Goal: Information Seeking & Learning: Check status

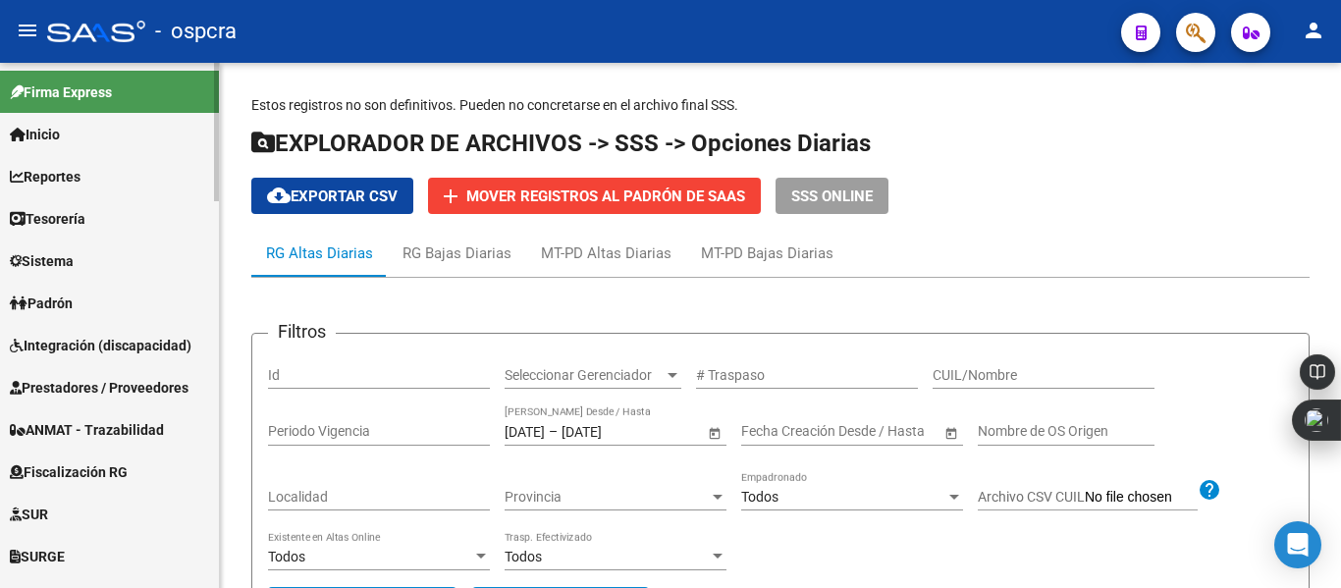
scroll to position [356, 0]
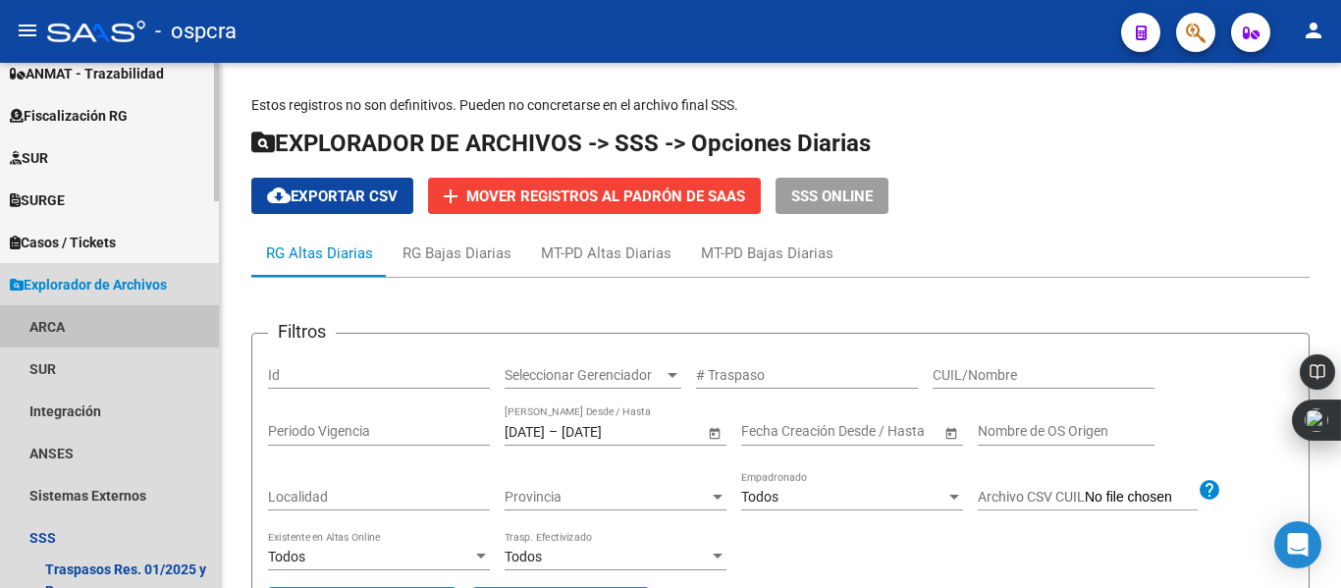
click at [136, 336] on link "ARCA" at bounding box center [109, 326] width 219 height 42
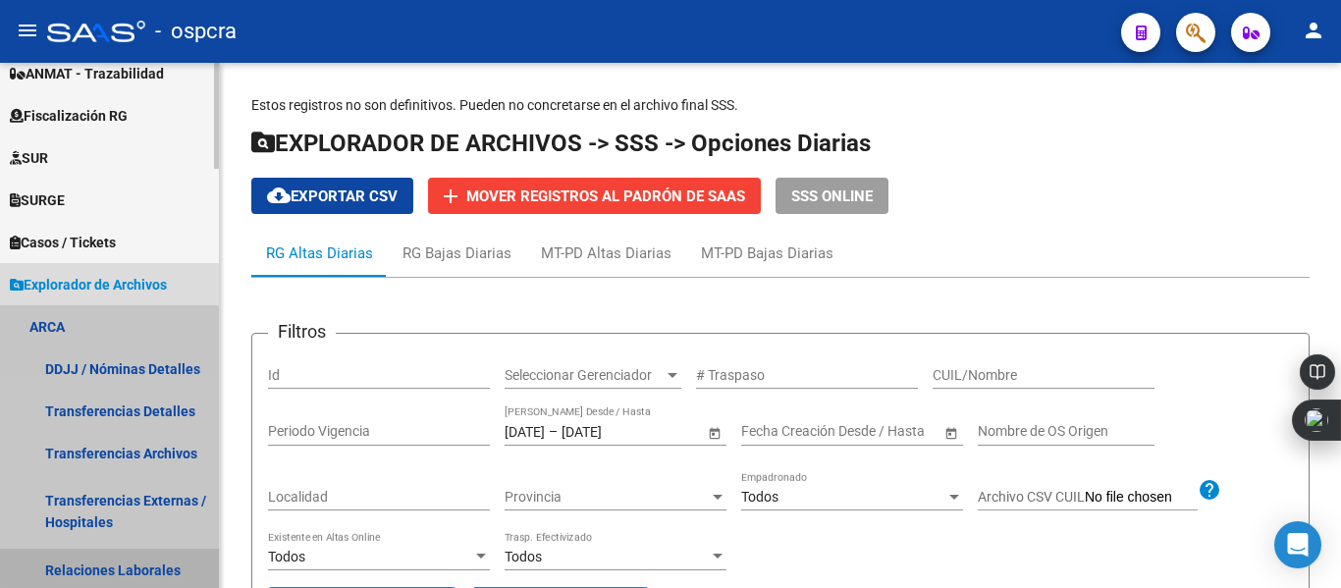
click at [157, 564] on link "Relaciones Laborales" at bounding box center [109, 570] width 219 height 42
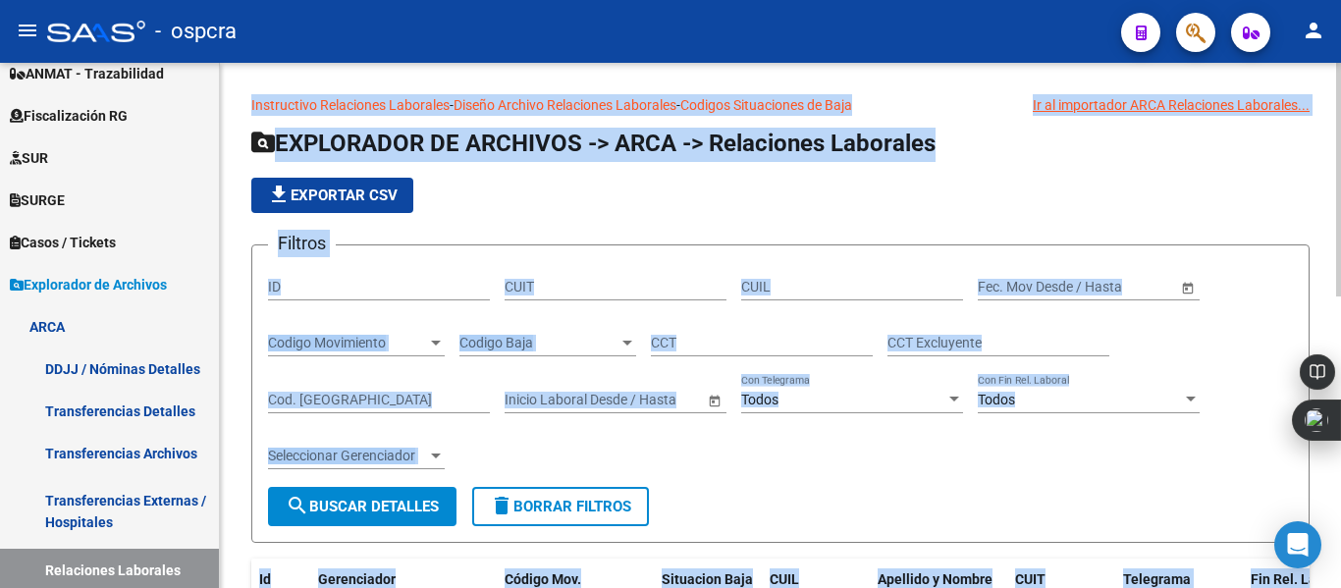
click at [1287, 247] on form "Filtros ID CUIT CUIL Fecha inicio – Fecha fin Fec. Mov Desde / Hasta Codigo Mov…" at bounding box center [780, 394] width 1059 height 299
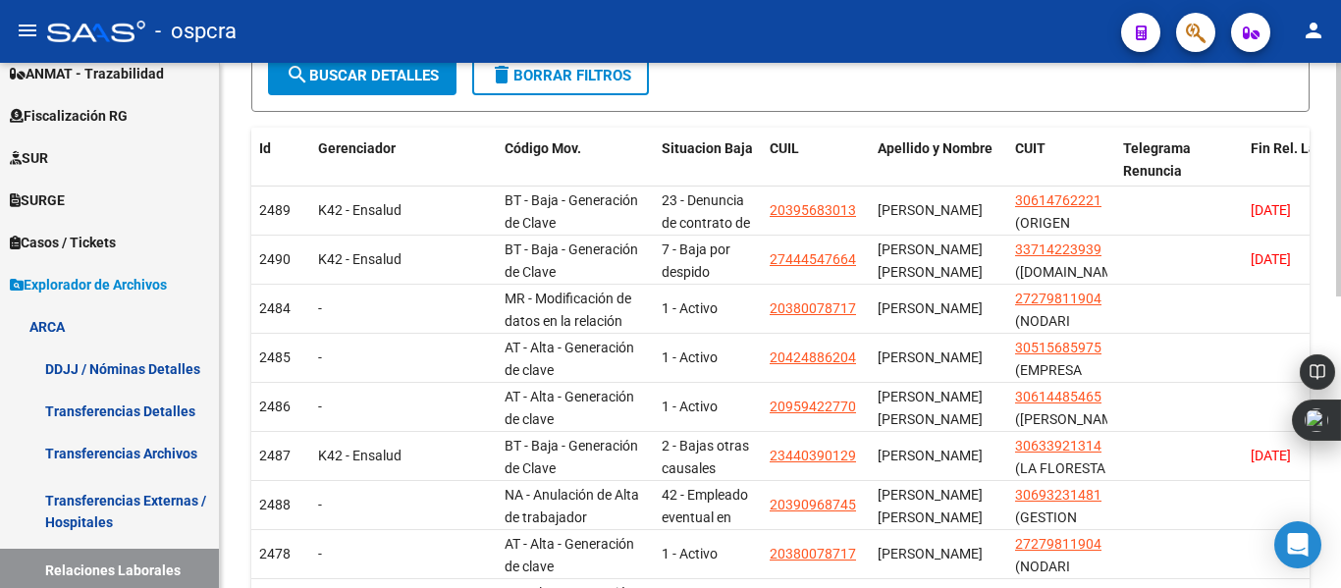
scroll to position [471, 0]
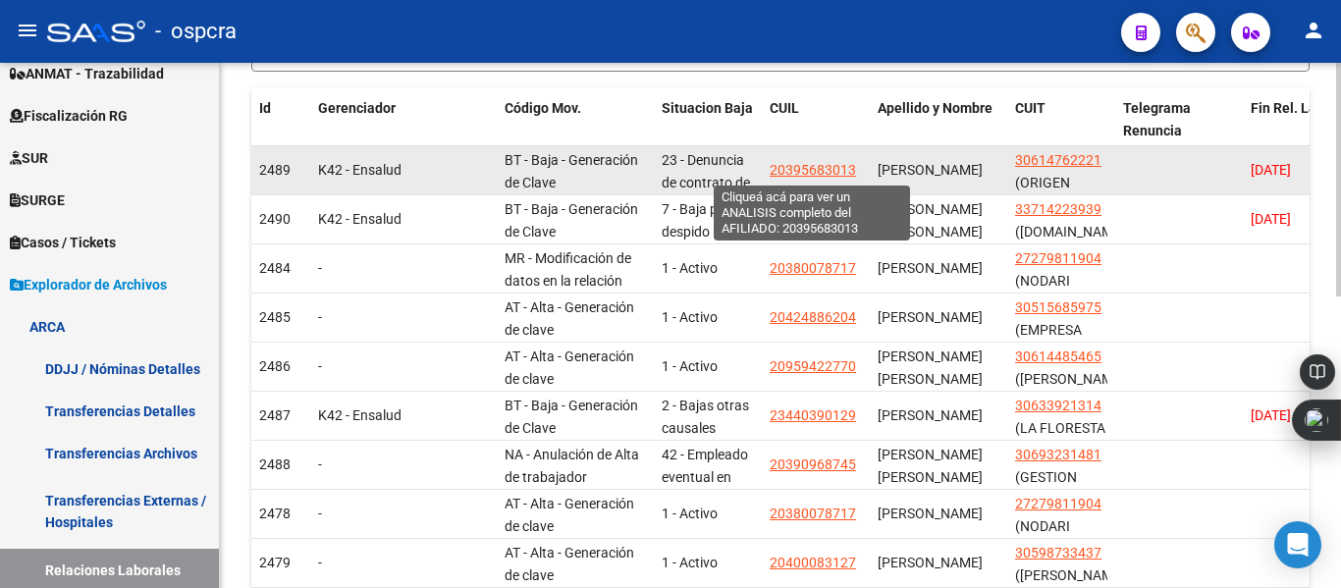
click at [810, 177] on span "20395683013" at bounding box center [813, 170] width 86 height 16
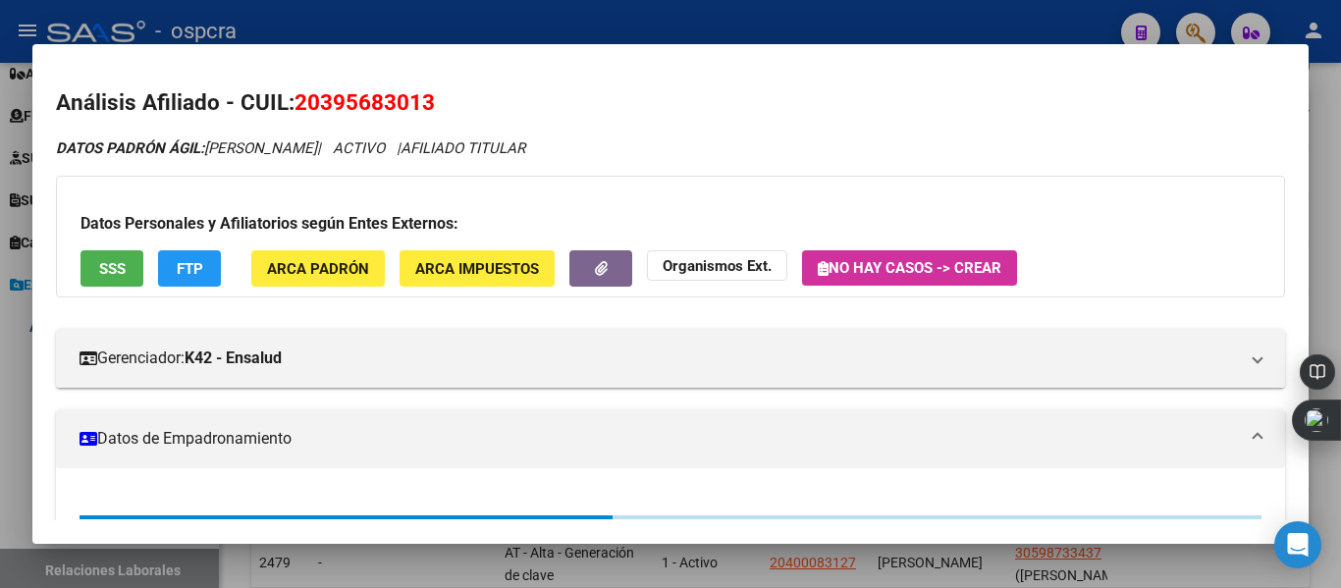
click at [0, 390] on div at bounding box center [670, 294] width 1341 height 588
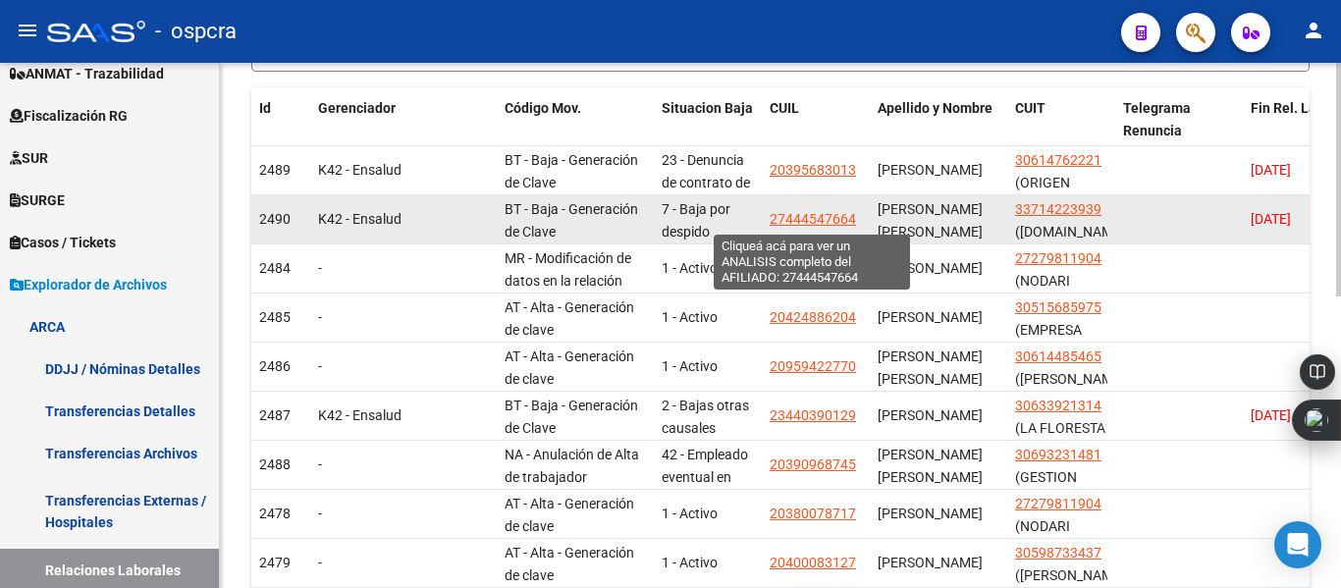
click at [801, 223] on span "27444547664" at bounding box center [813, 219] width 86 height 16
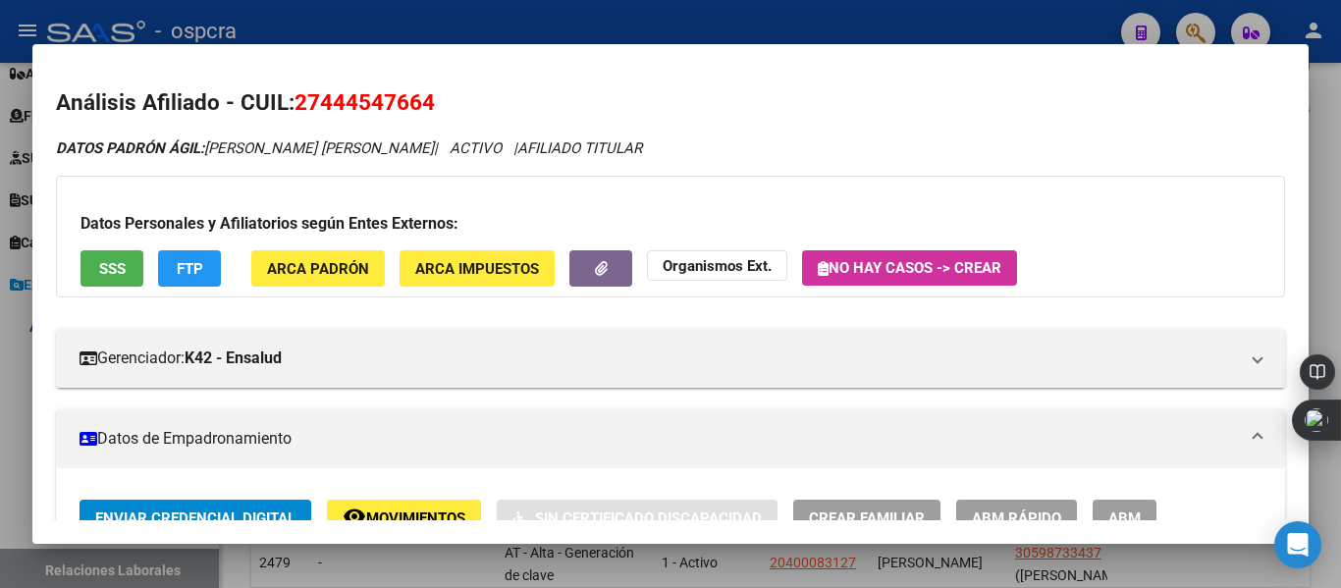
click at [0, 482] on div at bounding box center [670, 294] width 1341 height 588
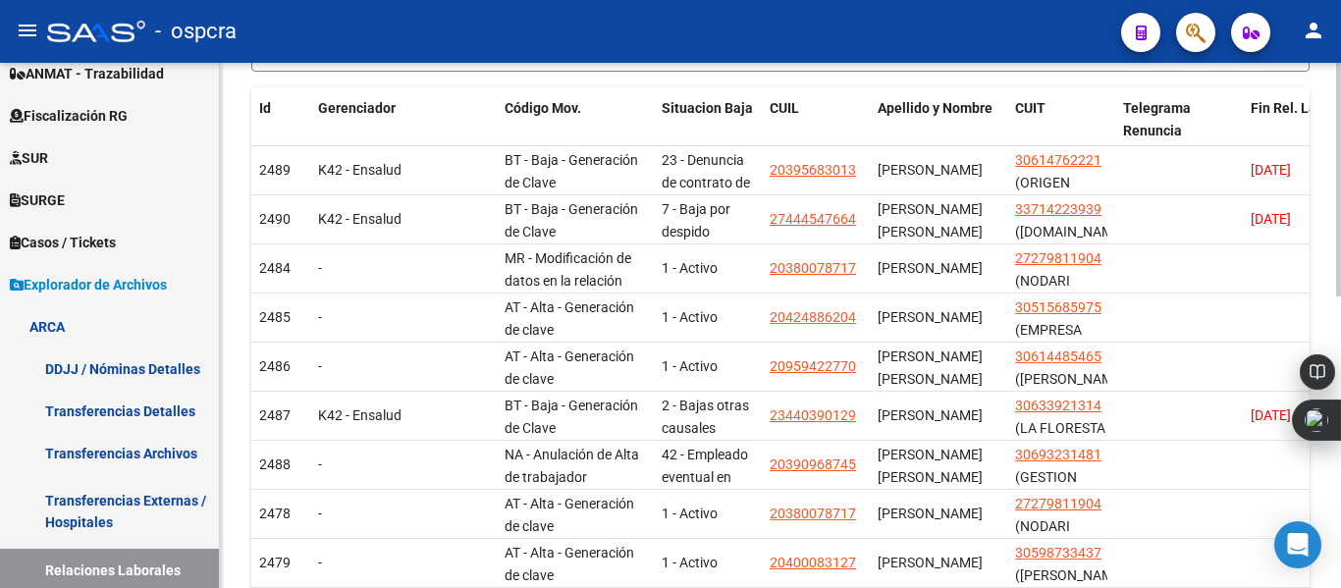
scroll to position [655, 0]
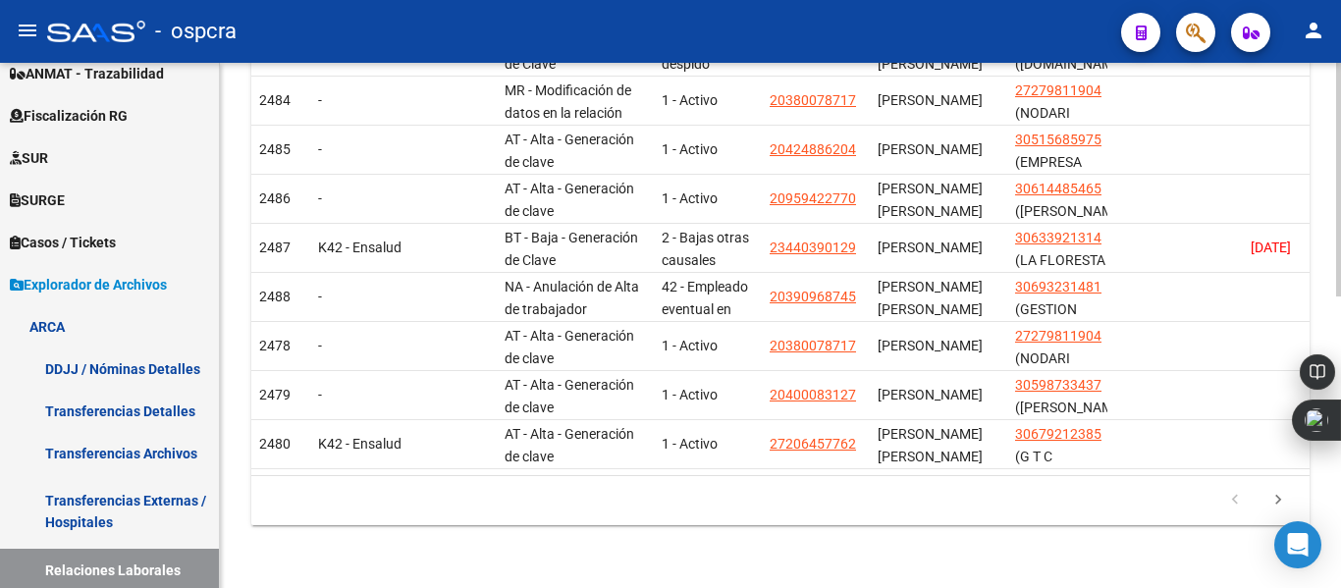
click at [1340, 564] on div at bounding box center [1338, 325] width 5 height 525
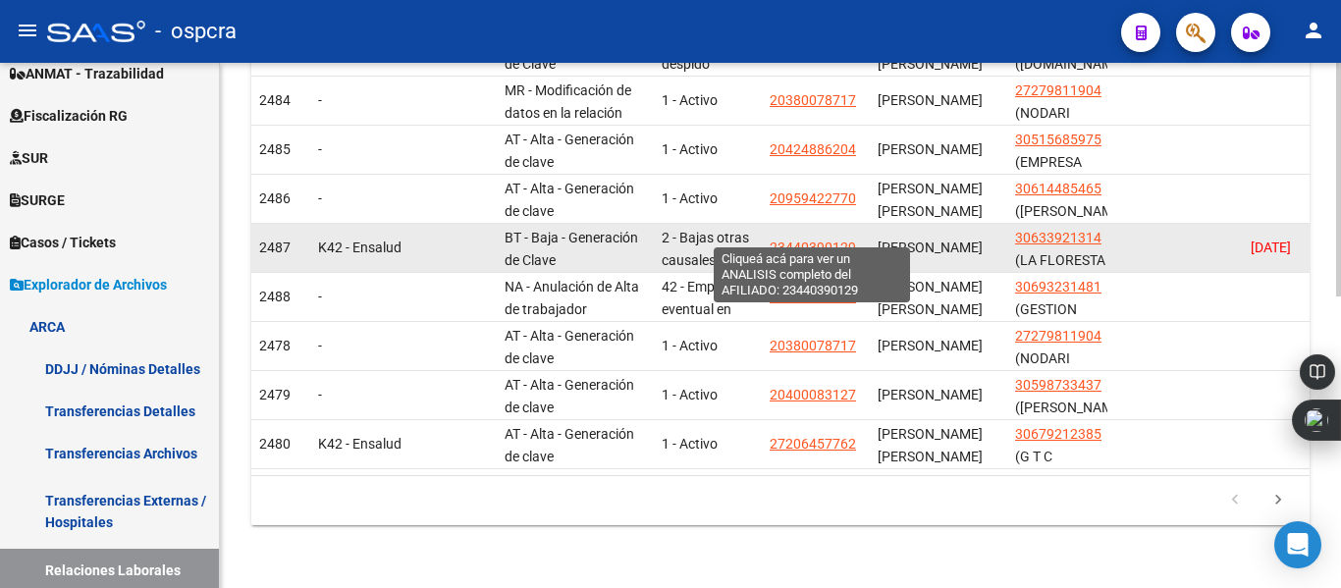
click at [828, 240] on span "23440390129" at bounding box center [813, 248] width 86 height 16
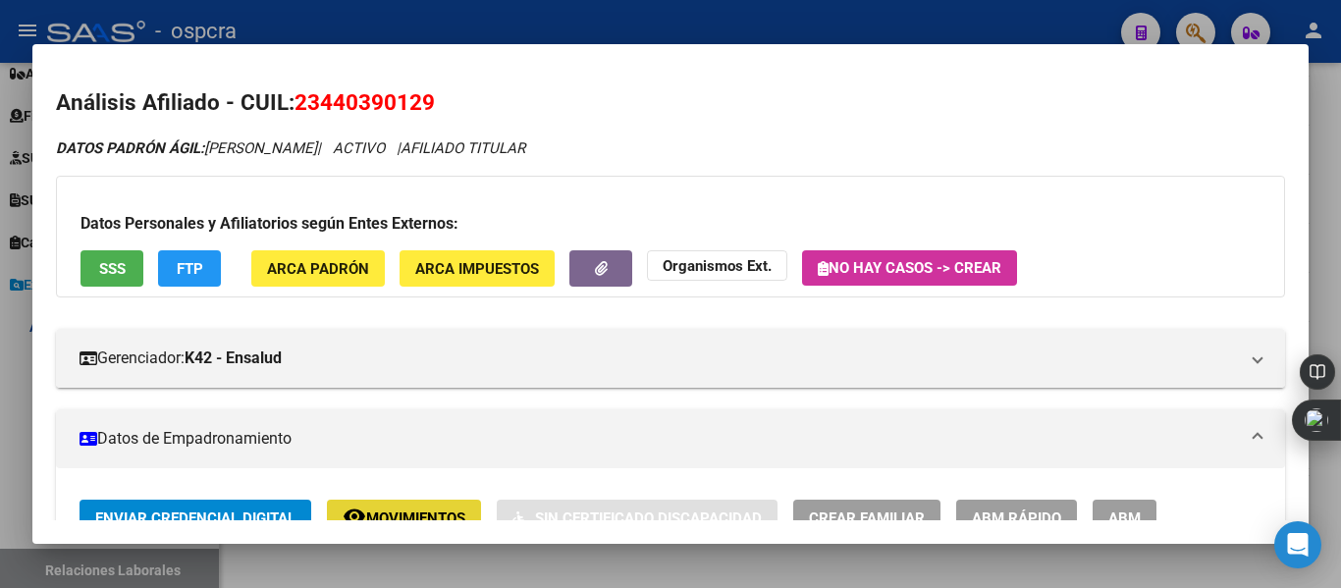
click at [435, 513] on span "Movimientos" at bounding box center [415, 519] width 99 height 18
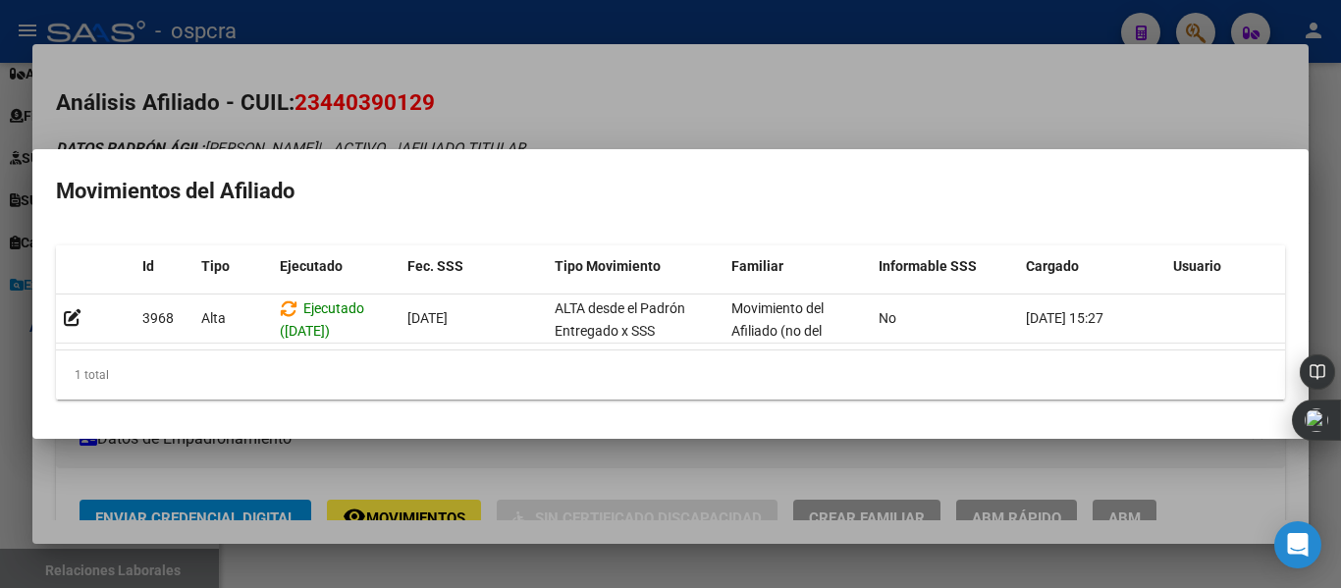
click at [0, 404] on div at bounding box center [670, 294] width 1341 height 588
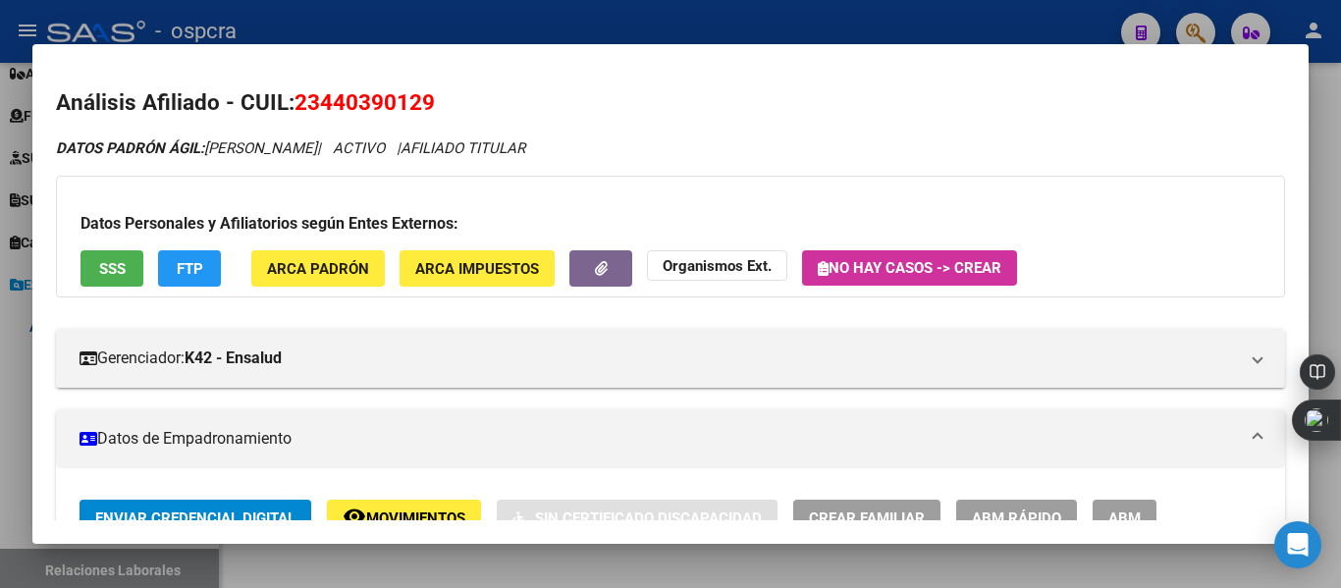
scroll to position [16, 0]
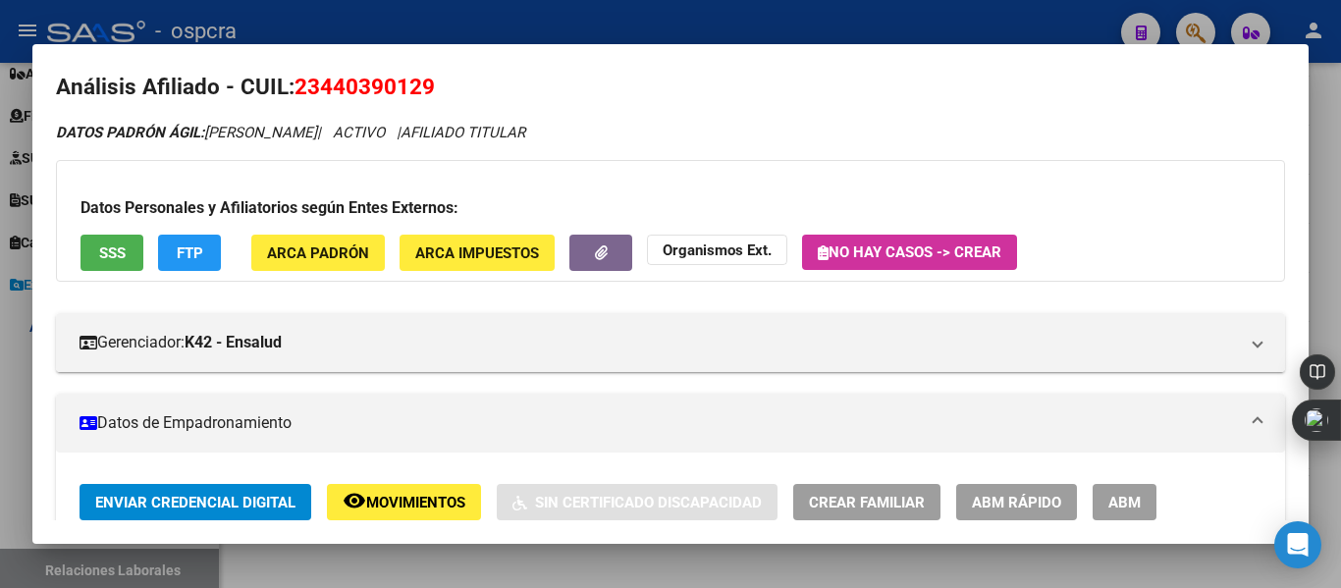
click at [0, 404] on div at bounding box center [670, 294] width 1341 height 588
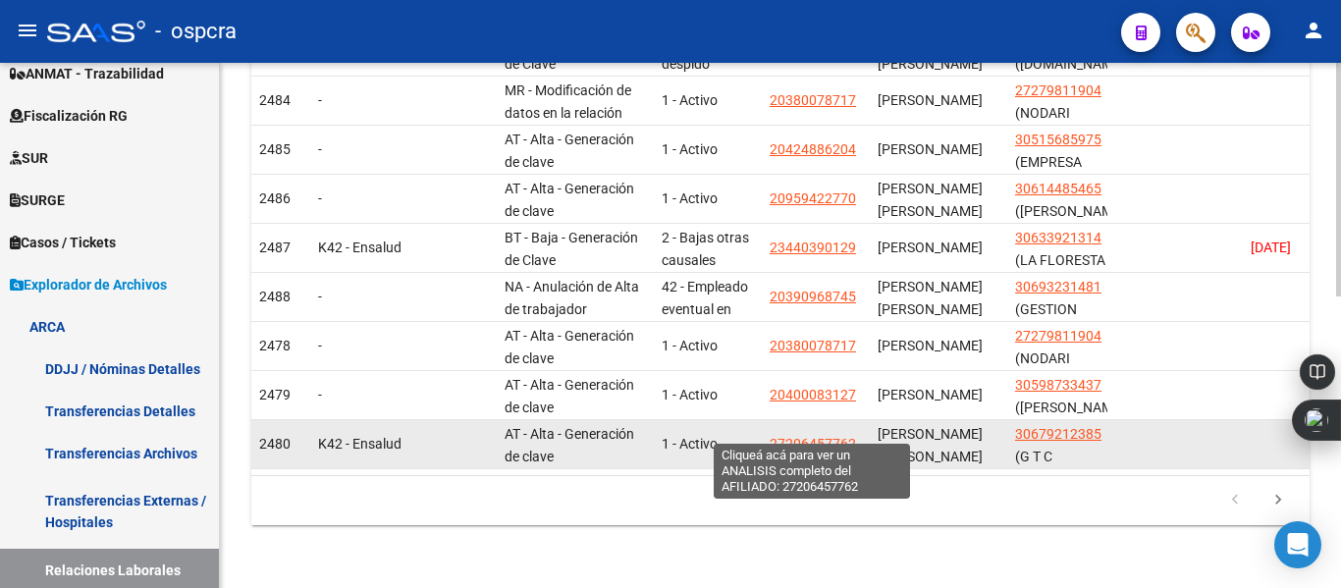
click at [821, 436] on span "27206457762" at bounding box center [813, 444] width 86 height 16
type textarea "27206457762"
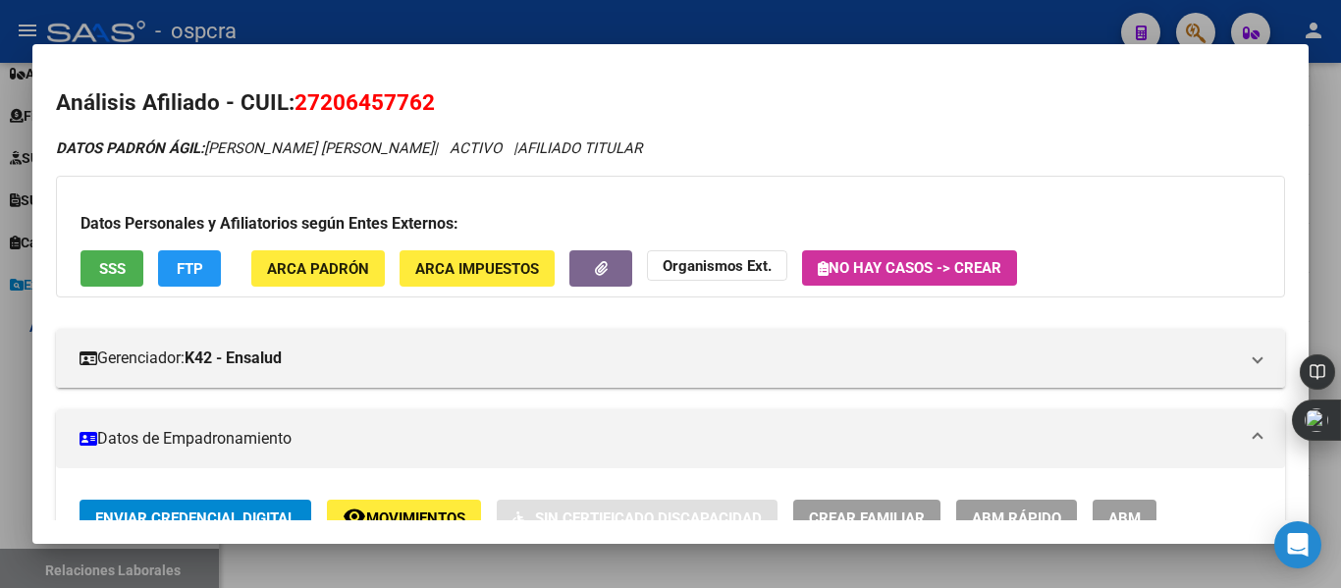
click at [0, 399] on div at bounding box center [670, 294] width 1341 height 588
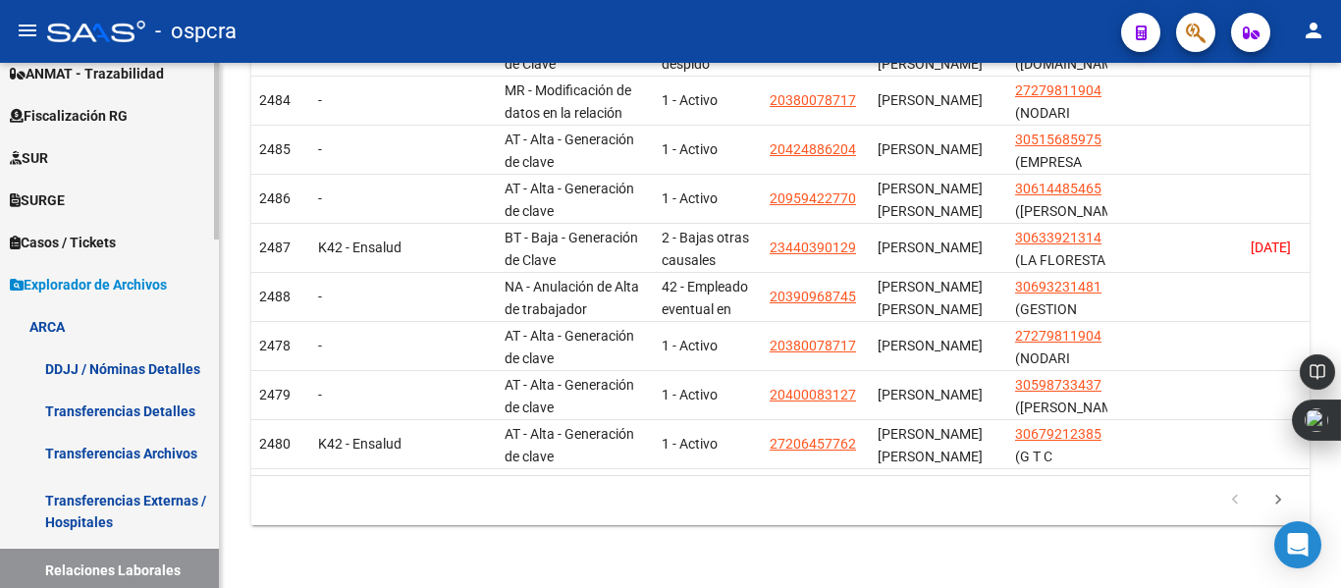
scroll to position [0, 0]
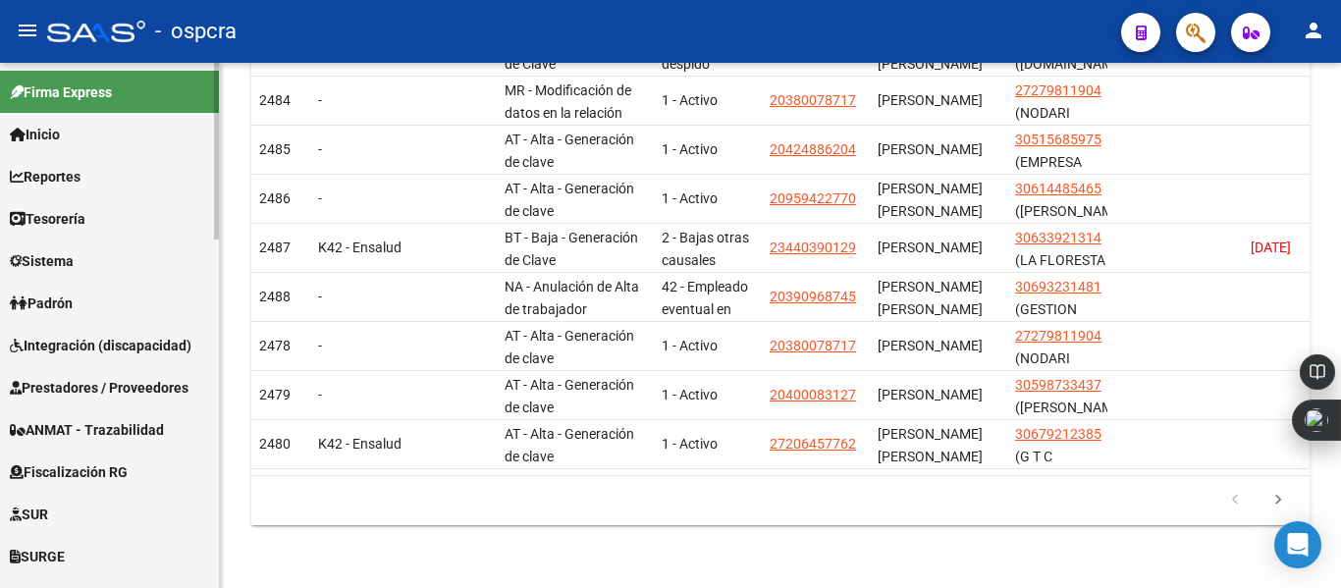
click at [218, 86] on div at bounding box center [216, 325] width 5 height 525
click at [77, 285] on link "Padrón" at bounding box center [109, 303] width 219 height 42
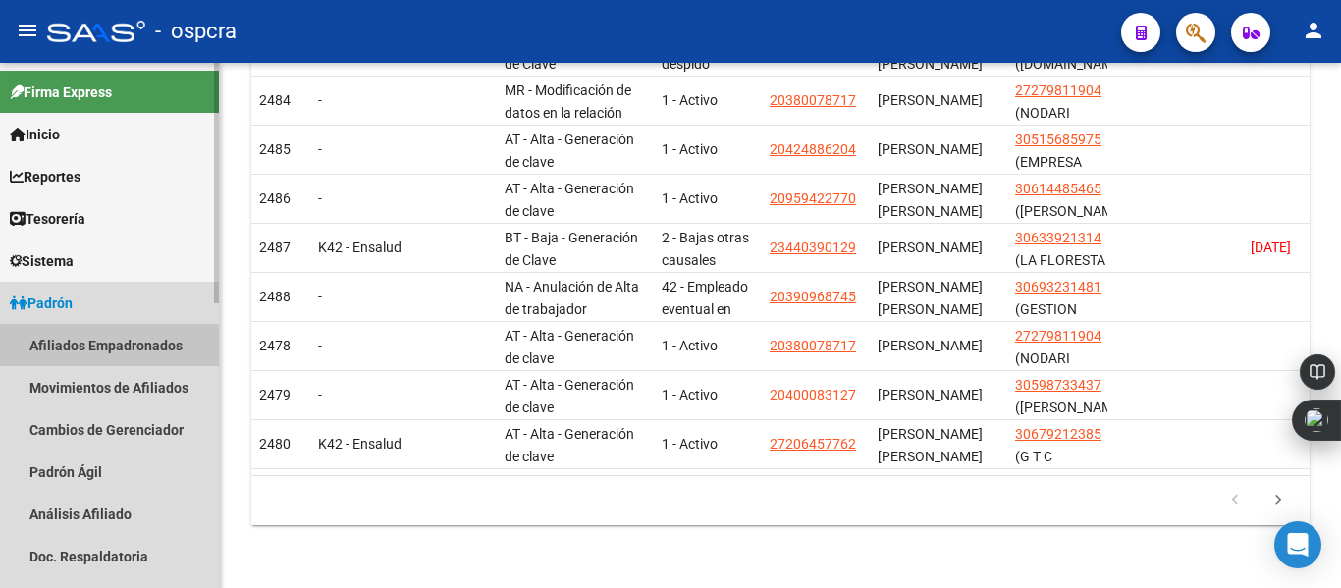
click at [124, 351] on link "Afiliados Empadronados" at bounding box center [109, 345] width 219 height 42
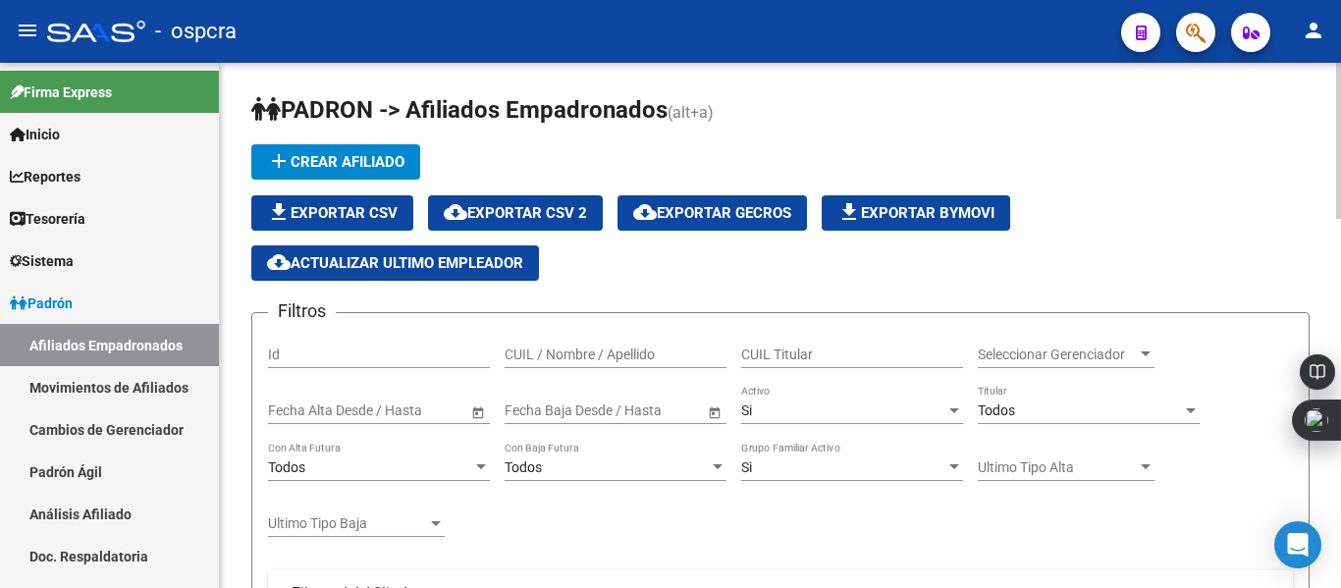
click at [1340, 552] on div at bounding box center [1338, 325] width 5 height 525
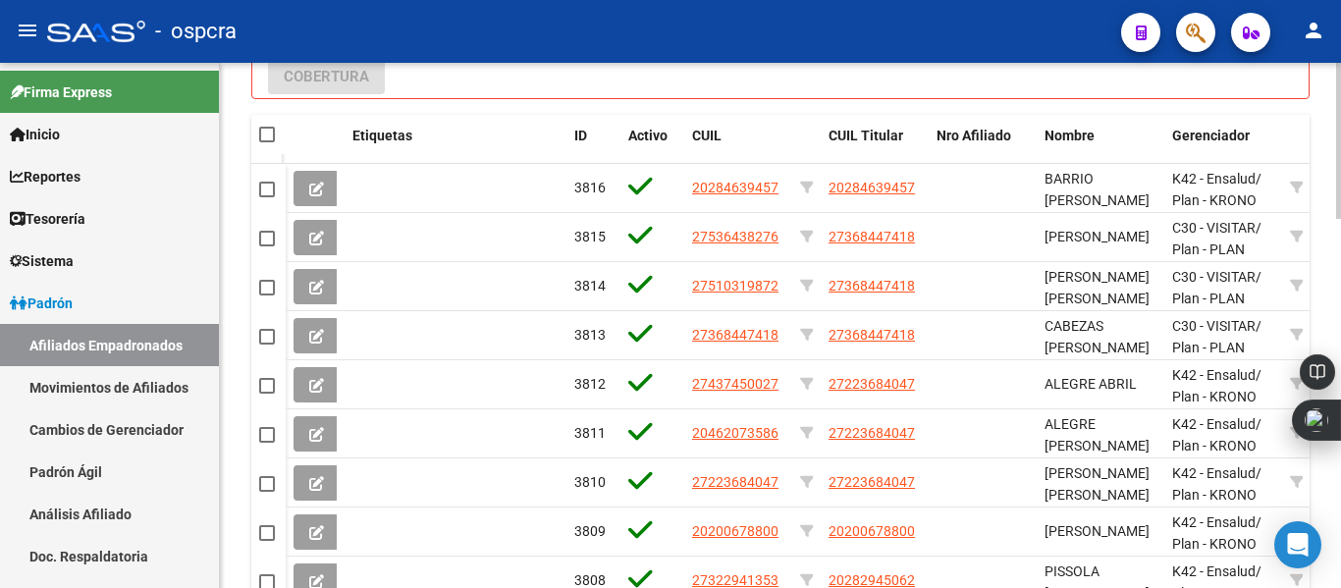
click at [1340, 552] on div at bounding box center [1338, 325] width 5 height 525
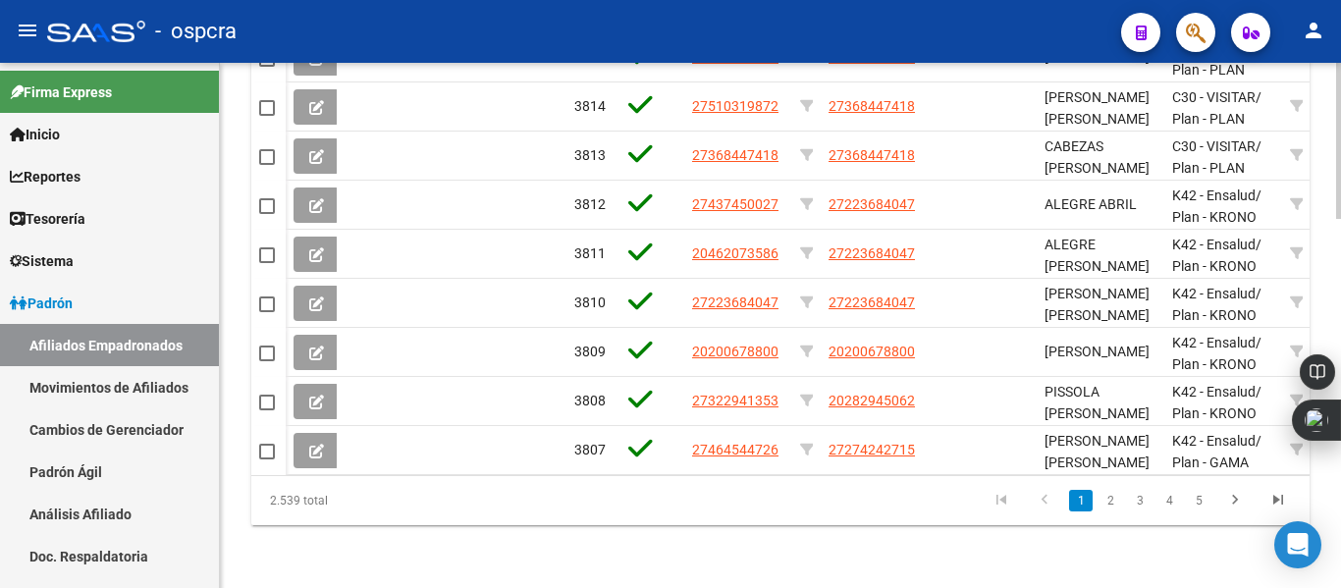
click at [1340, 552] on div at bounding box center [1338, 325] width 5 height 525
click at [1340, 552] on div at bounding box center [1338, 510] width 5 height 156
